Goal: Task Accomplishment & Management: Manage account settings

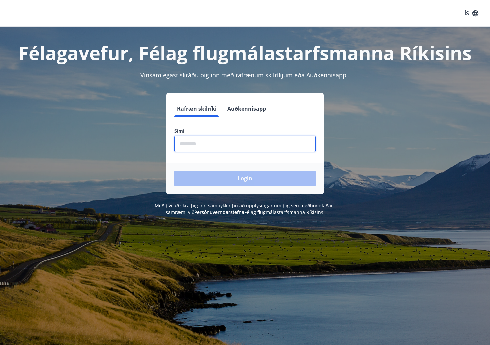
click at [262, 145] on input "phone" at bounding box center [244, 144] width 141 height 16
type input "********"
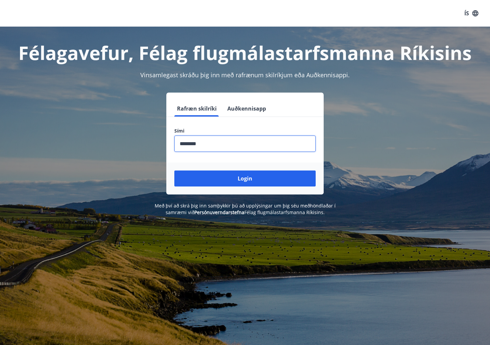
click at [174, 170] on button "Login" at bounding box center [244, 178] width 141 height 16
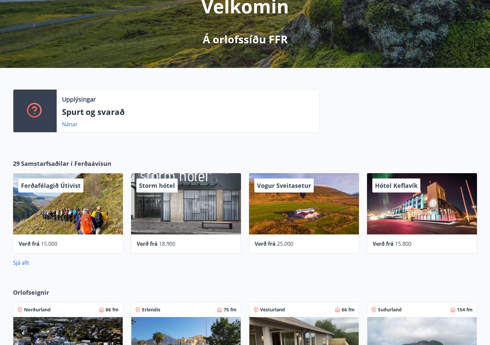
scroll to position [222, 0]
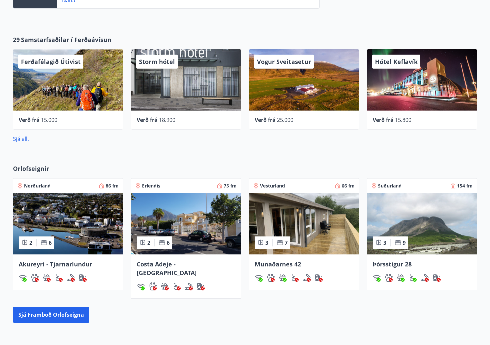
click at [307, 235] on img at bounding box center [303, 223] width 109 height 61
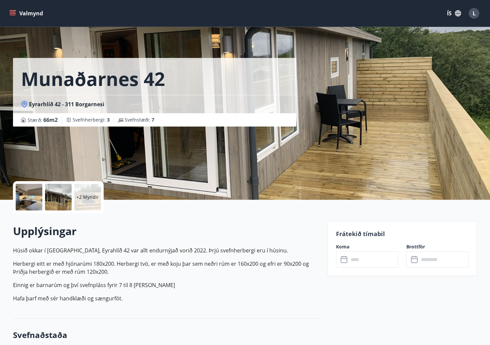
click at [40, 200] on div at bounding box center [29, 197] width 27 height 27
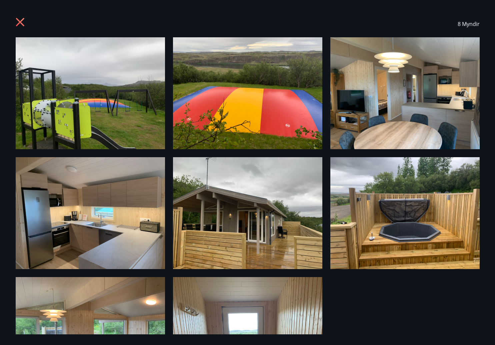
click at [395, 109] on img at bounding box center [404, 93] width 149 height 112
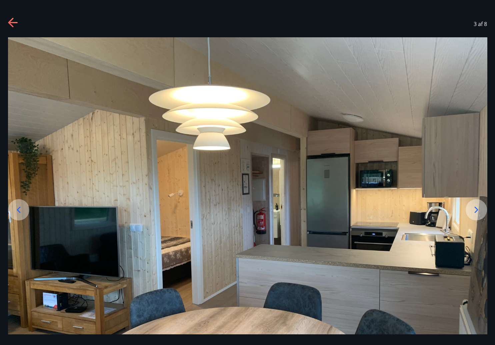
click at [474, 213] on icon at bounding box center [476, 209] width 11 height 11
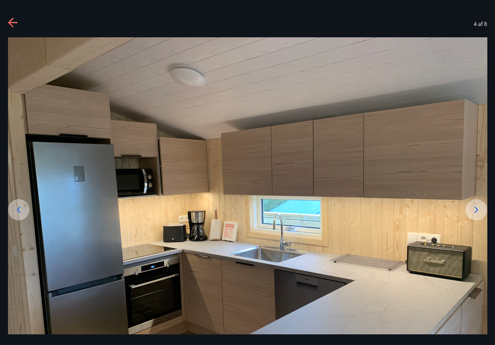
click at [474, 213] on icon at bounding box center [476, 209] width 11 height 11
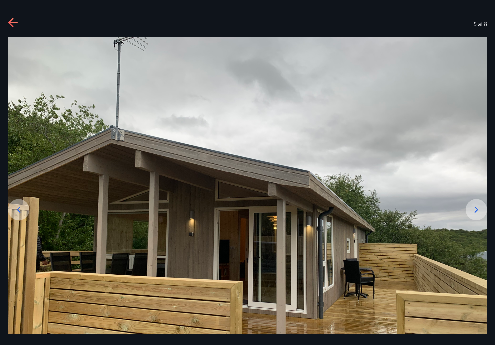
click at [474, 213] on icon at bounding box center [476, 209] width 11 height 11
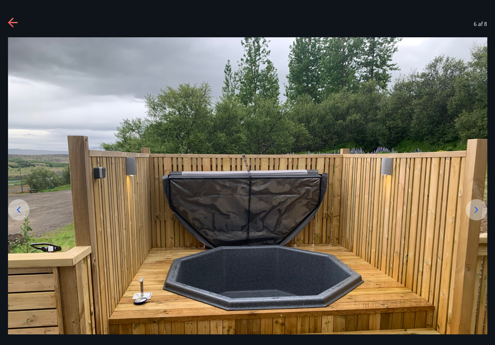
click at [474, 213] on icon at bounding box center [476, 209] width 11 height 11
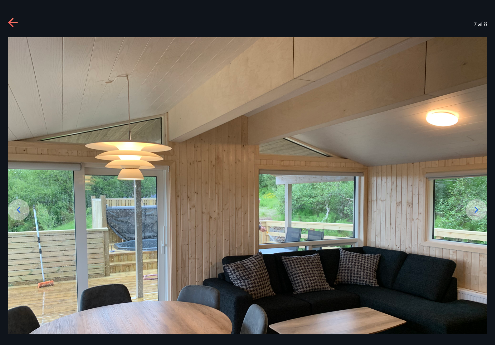
click at [474, 213] on icon at bounding box center [476, 209] width 11 height 11
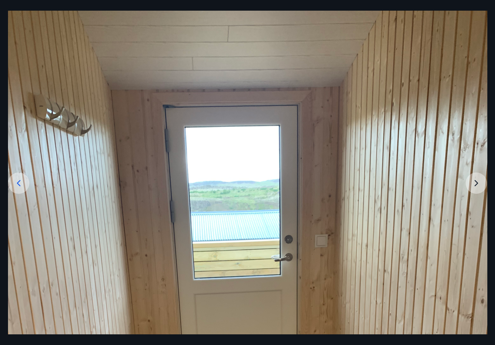
click at [480, 187] on img at bounding box center [247, 330] width 479 height 638
drag, startPoint x: 478, startPoint y: 181, endPoint x: 475, endPoint y: 171, distance: 10.7
click at [478, 181] on img at bounding box center [247, 330] width 479 height 638
click at [447, 9] on div "8 af 8" at bounding box center [247, 172] width 495 height 345
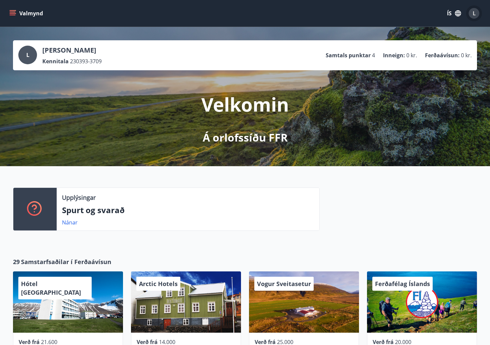
click at [477, 15] on div "L" at bounding box center [473, 13] width 11 height 11
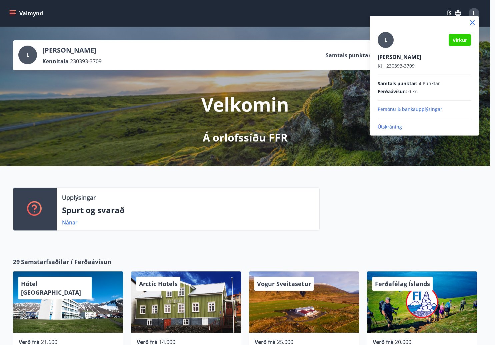
click at [394, 123] on div "L Virkur Linda Ýr Stefánsdóttir Kt. 230393-3709 Samtals punktar : 4 Punktar Fer…" at bounding box center [423, 81] width 93 height 98
click at [393, 125] on p "Útskráning" at bounding box center [423, 127] width 93 height 7
